Goal: Information Seeking & Learning: Learn about a topic

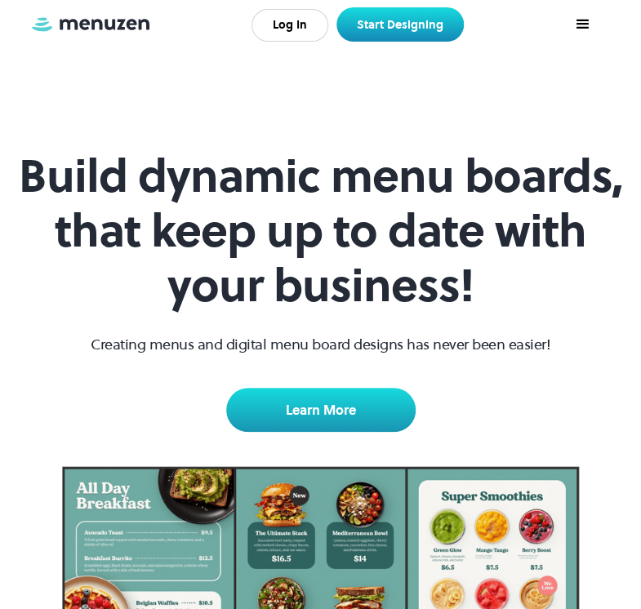
click at [114, 30] on img "home" at bounding box center [90, 25] width 123 height 18
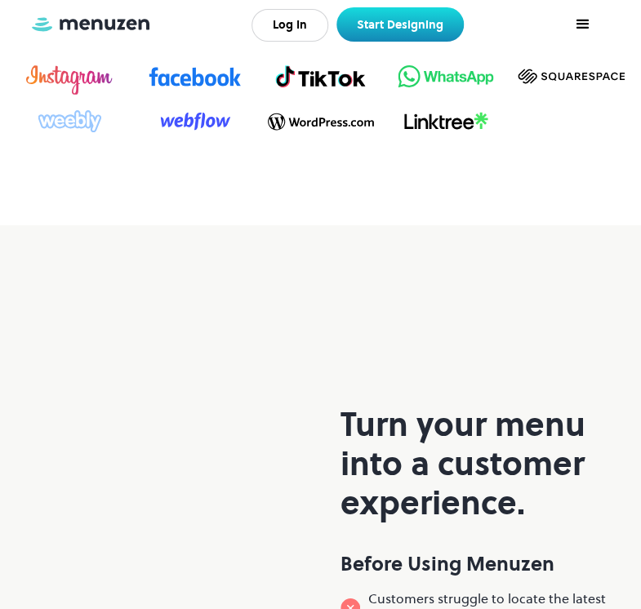
scroll to position [1054, 0]
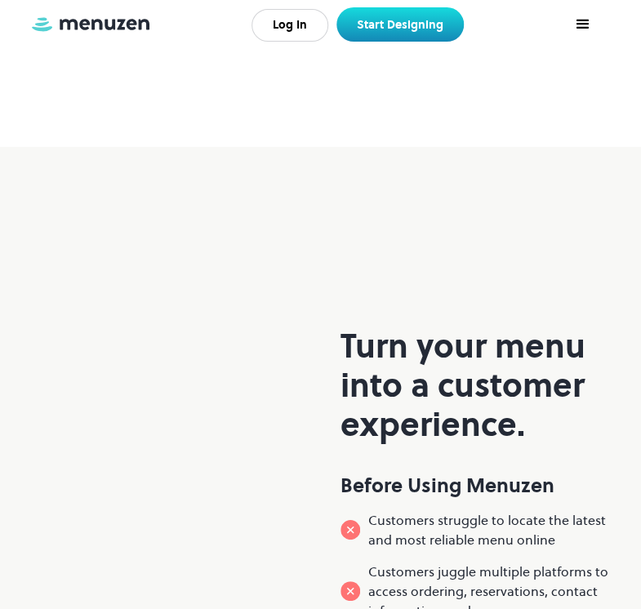
click at [577, 34] on div "menu" at bounding box center [581, 24] width 49 height 49
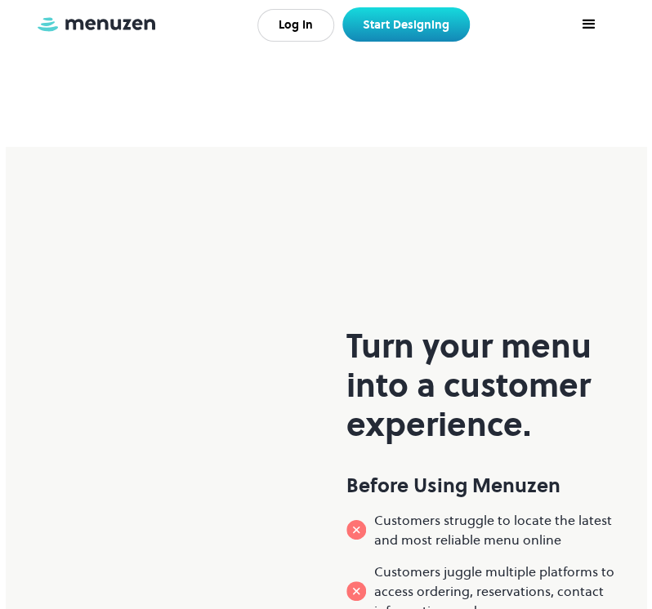
scroll to position [1040, 0]
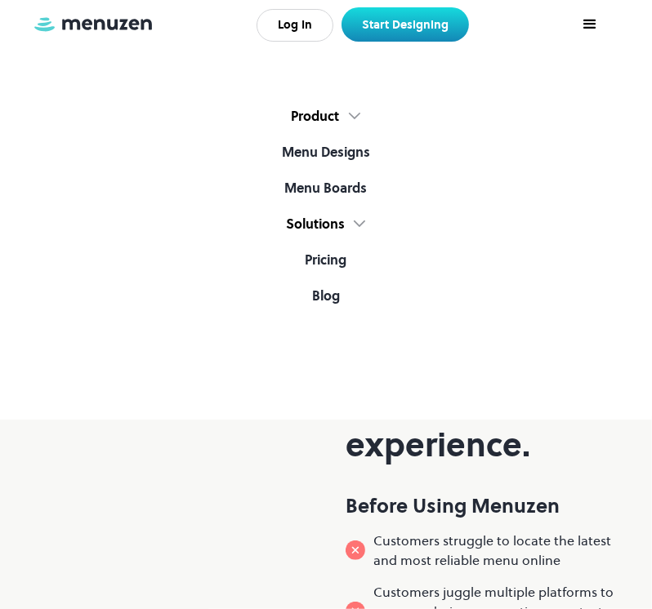
click at [350, 113] on img at bounding box center [354, 116] width 13 height 7
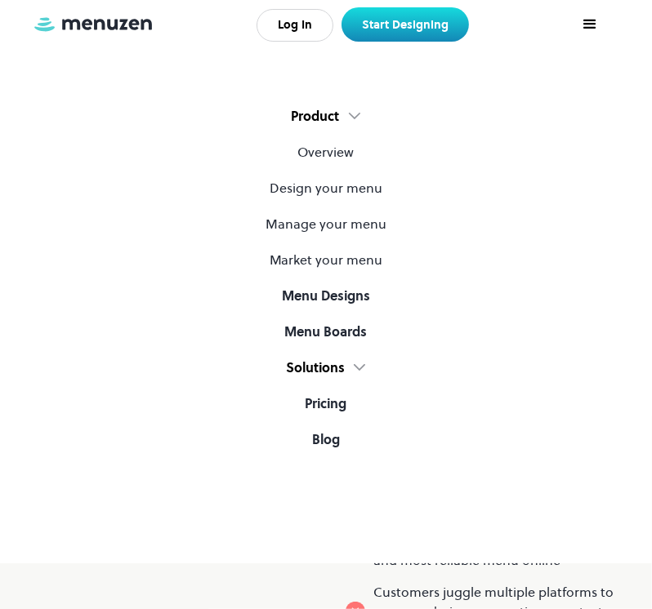
click at [363, 114] on div "Product" at bounding box center [326, 120] width 652 height 28
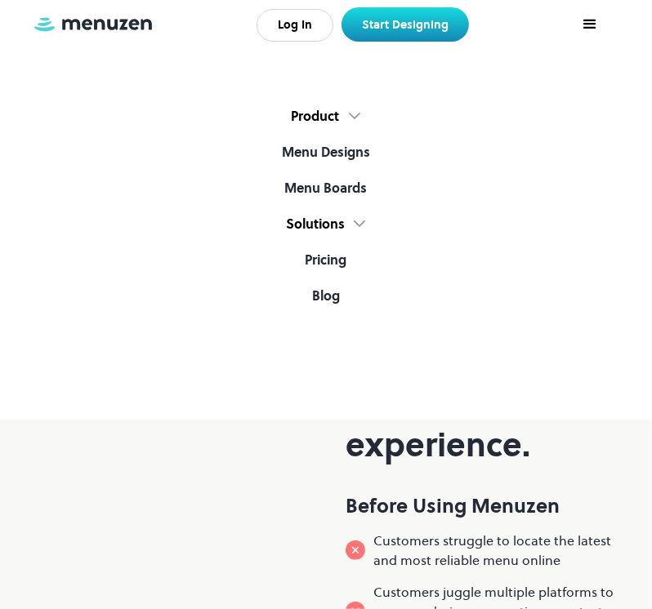
click at [358, 225] on img at bounding box center [359, 224] width 13 height 7
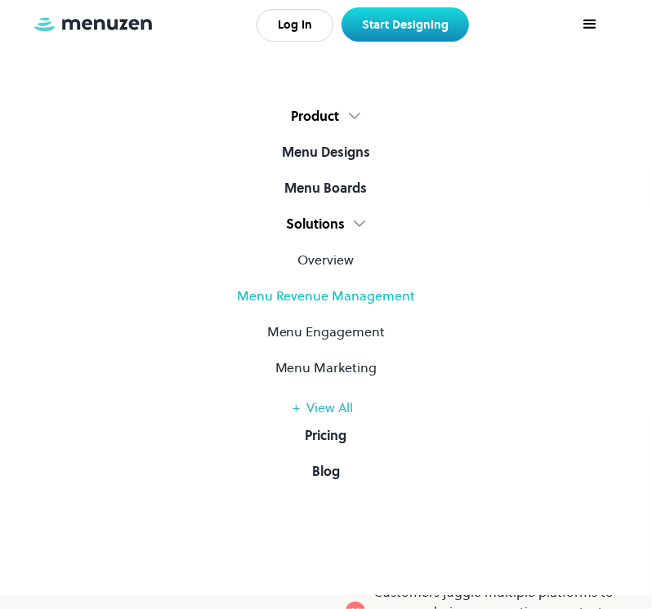
click at [362, 287] on link "Menu Revenue Management" at bounding box center [326, 300] width 652 height 28
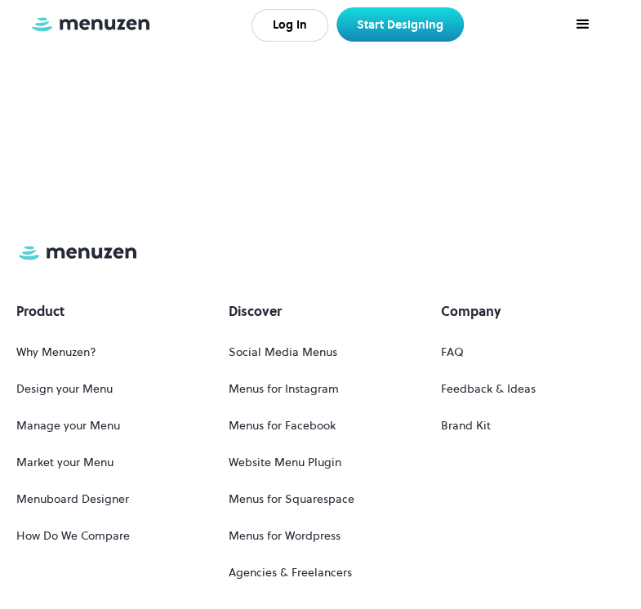
scroll to position [2626, 0]
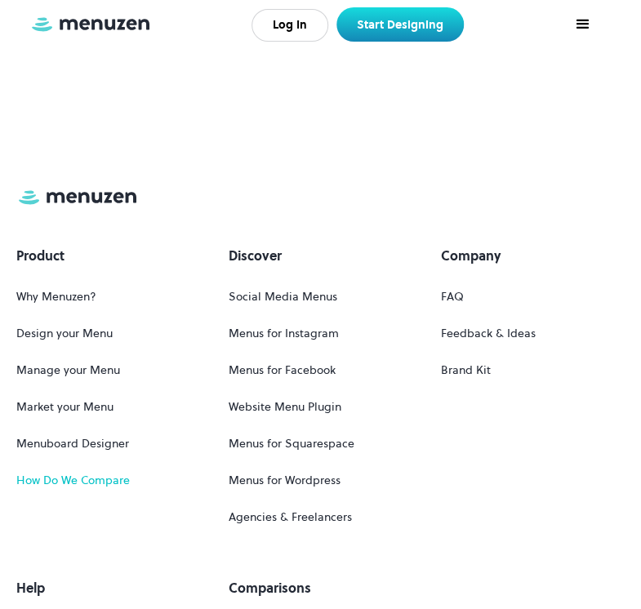
click at [73, 483] on link "How Do We Compare" at bounding box center [73, 481] width 114 height 30
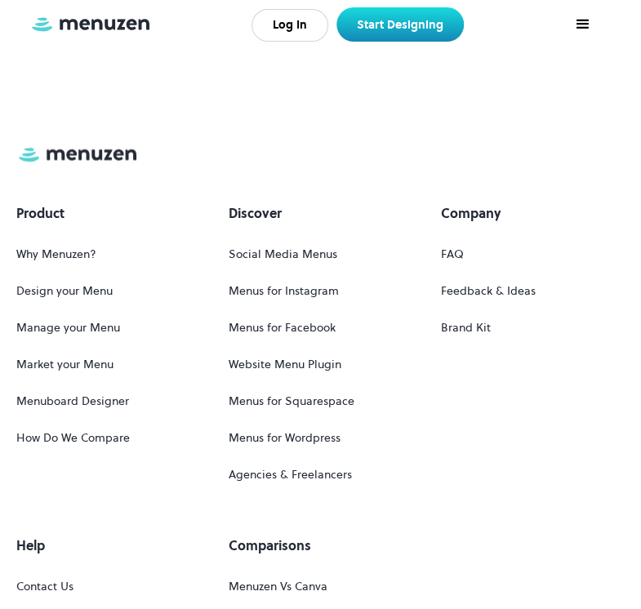
scroll to position [3455, 0]
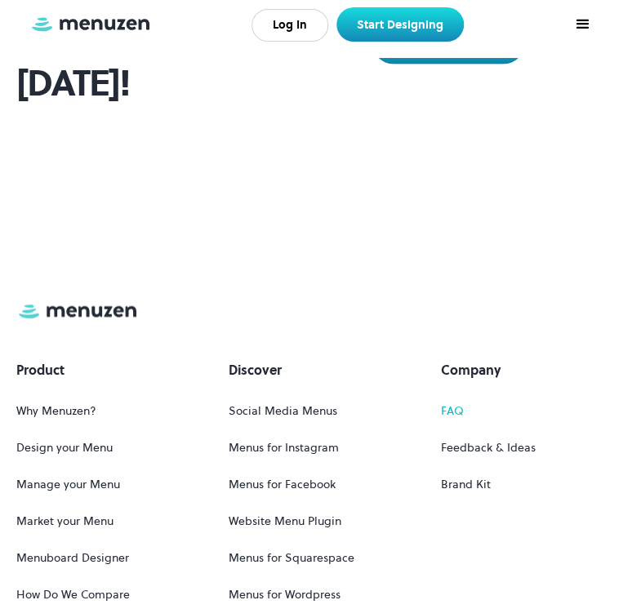
click at [448, 412] on link "FAQ" at bounding box center [452, 410] width 23 height 30
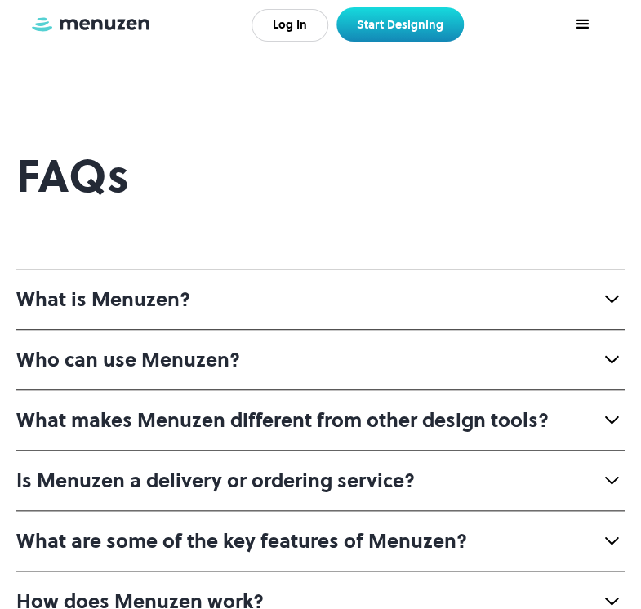
click at [609, 295] on img at bounding box center [612, 299] width 26 height 26
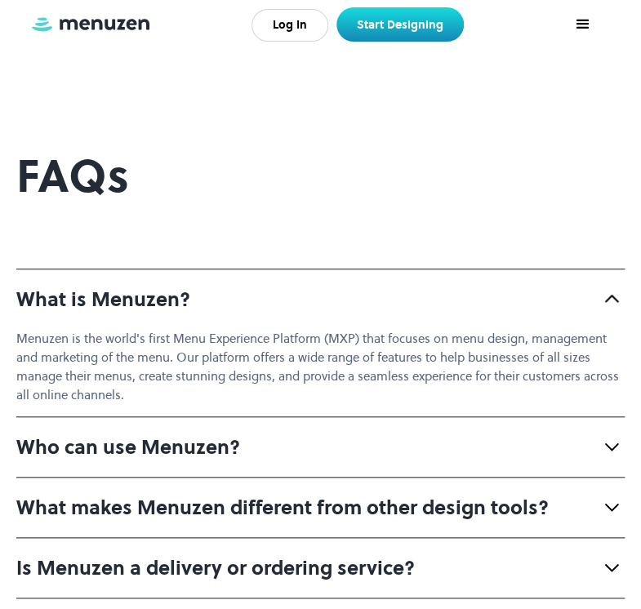
click at [609, 295] on img at bounding box center [612, 299] width 26 height 26
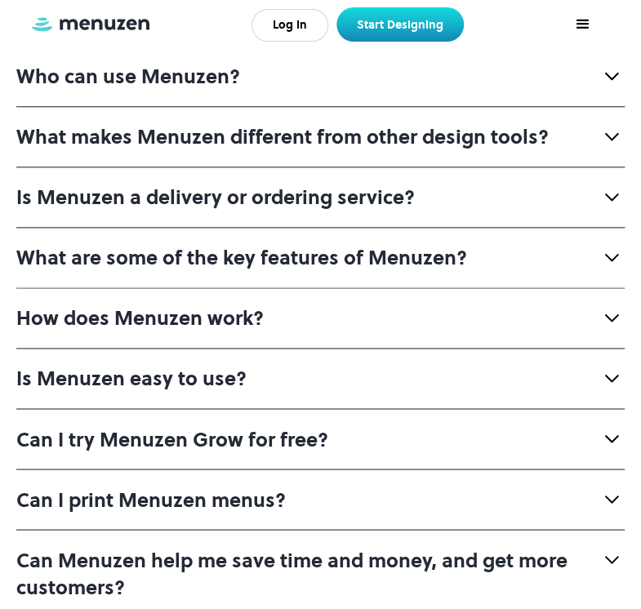
scroll to position [295, 0]
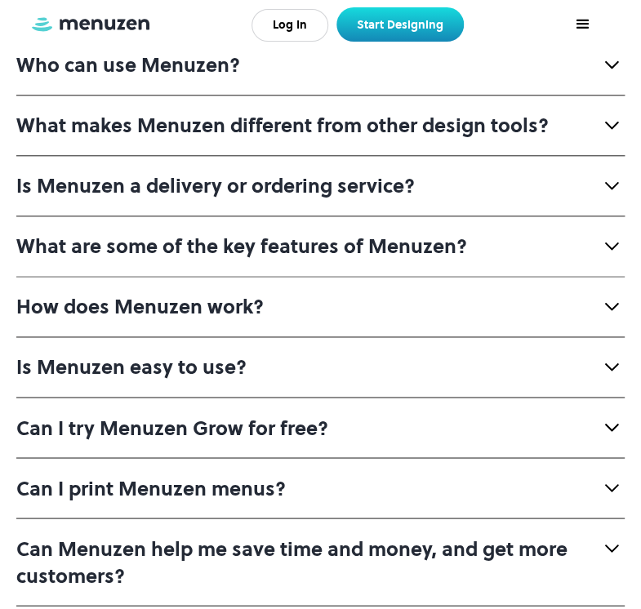
click at [583, 418] on div "Can I try Menuzen Grow for free?" at bounding box center [320, 427] width 608 height 60
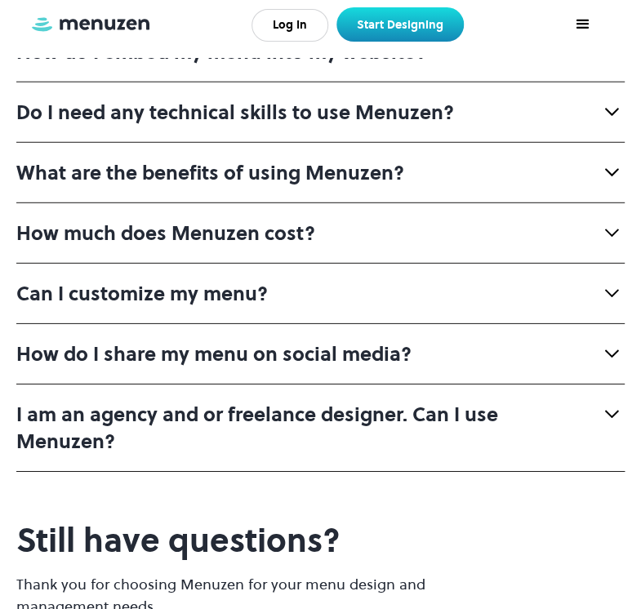
scroll to position [942, 0]
